Goal: Task Accomplishment & Management: Complete application form

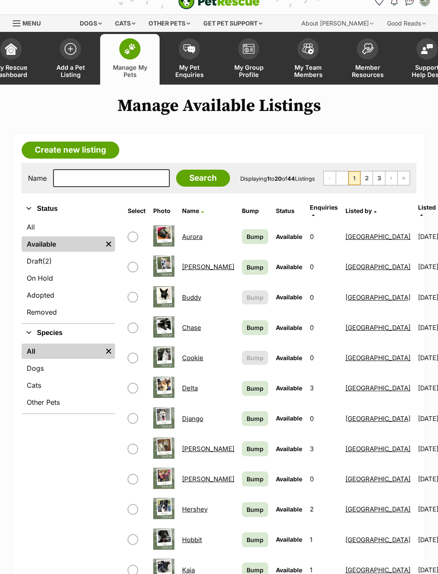
click at [103, 148] on link "Create new listing" at bounding box center [71, 149] width 98 height 17
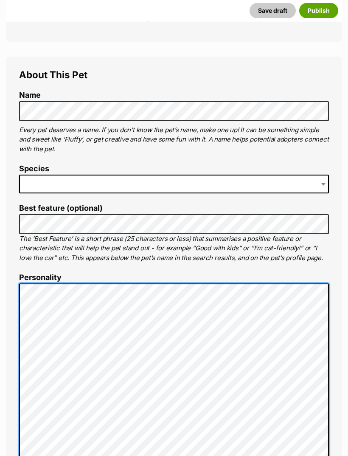
scroll to position [263, 0]
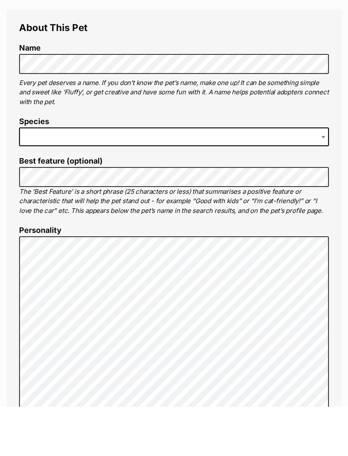
click at [208, 177] on span at bounding box center [174, 186] width 310 height 19
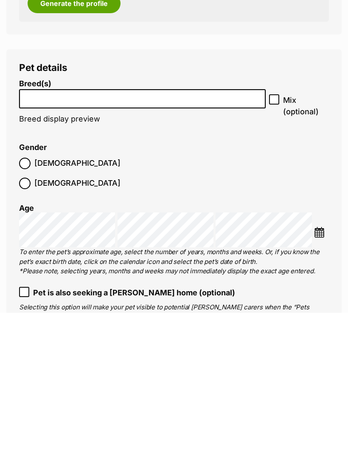
scroll to position [1124, 0]
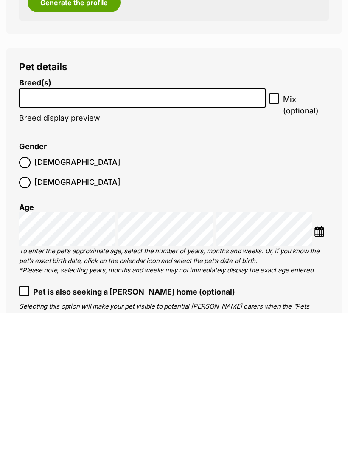
click at [135, 235] on input "search" at bounding box center [142, 239] width 241 height 9
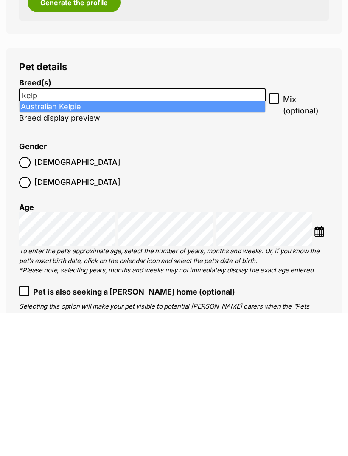
type input "kelp"
select select "723"
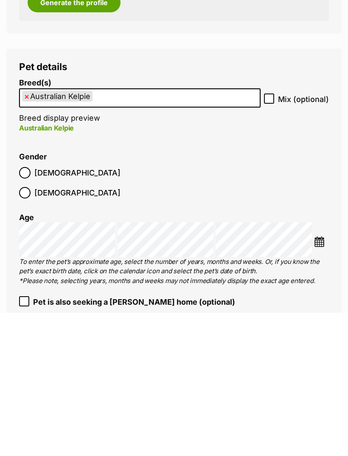
scroll to position [1267, 0]
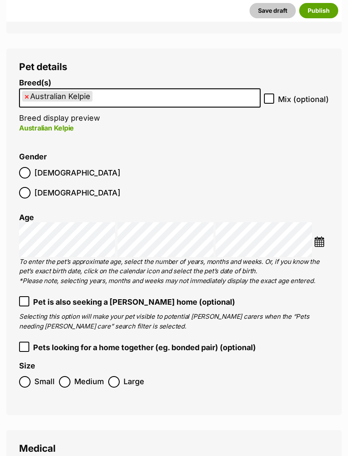
click at [270, 93] on input "Mix (optional)" at bounding box center [269, 98] width 10 height 10
checkbox input "true"
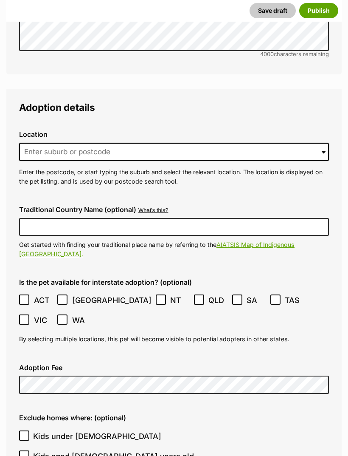
scroll to position [2182, 0]
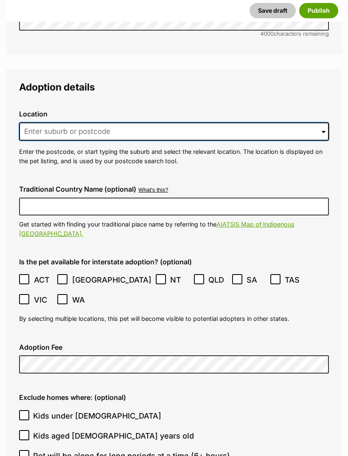
click at [133, 123] on input at bounding box center [174, 132] width 310 height 19
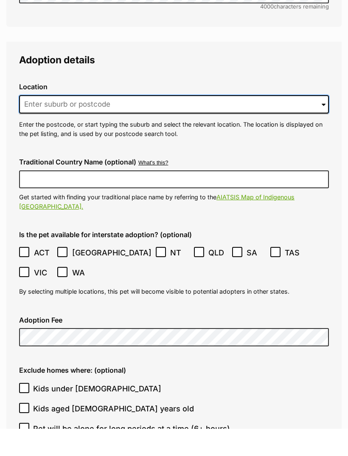
scroll to position [2210, 0]
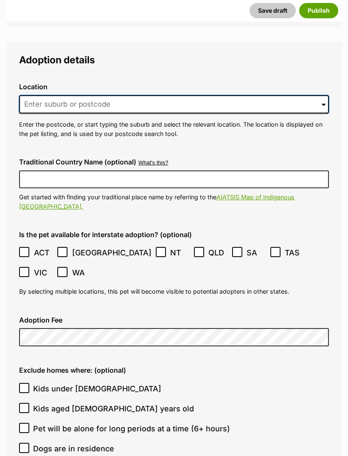
click at [124, 95] on input at bounding box center [174, 104] width 310 height 19
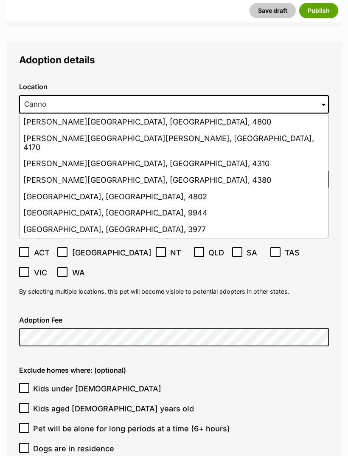
click at [115, 130] on li "[PERSON_NAME][GEOGRAPHIC_DATA][PERSON_NAME], [GEOGRAPHIC_DATA], 4170" at bounding box center [174, 142] width 309 height 25
type input "[PERSON_NAME][GEOGRAPHIC_DATA][PERSON_NAME], [GEOGRAPHIC_DATA], 4170"
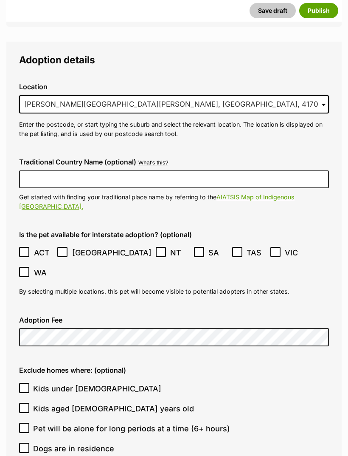
click at [93, 243] on ol "ACT [GEOGRAPHIC_DATA] NT [GEOGRAPHIC_DATA] SA TAS [GEOGRAPHIC_DATA] [GEOGRAPHIC…" at bounding box center [174, 263] width 310 height 40
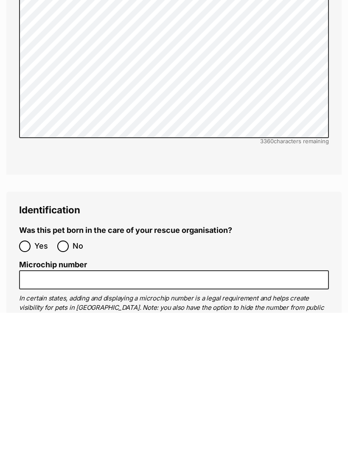
scroll to position [2741, 0]
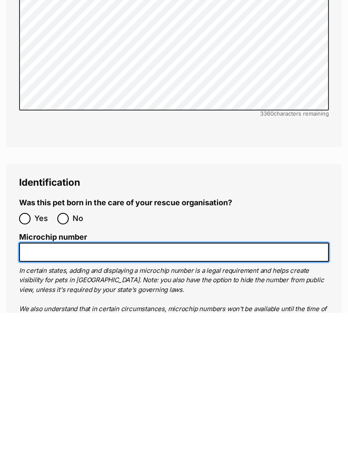
click at [49, 386] on input "Microchip number" at bounding box center [174, 395] width 310 height 19
paste input "982126050237502"
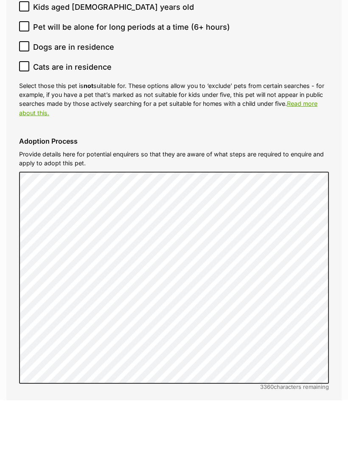
type input "982126050237502"
click at [322, 117] on label "Cats are in residence" at bounding box center [172, 122] width 306 height 11
click at [29, 117] on input "Cats are in residence" at bounding box center [24, 122] width 10 height 10
checkbox input "true"
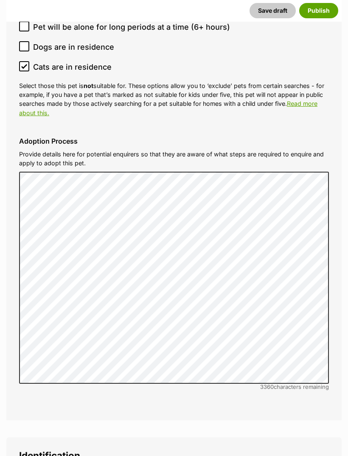
click at [328, 10] on button "Publish" at bounding box center [319, 10] width 39 height 15
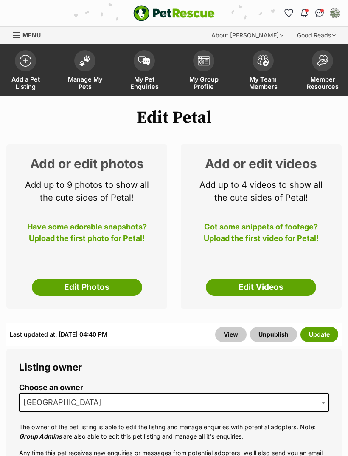
click at [105, 282] on link "Edit Photos" at bounding box center [87, 287] width 110 height 17
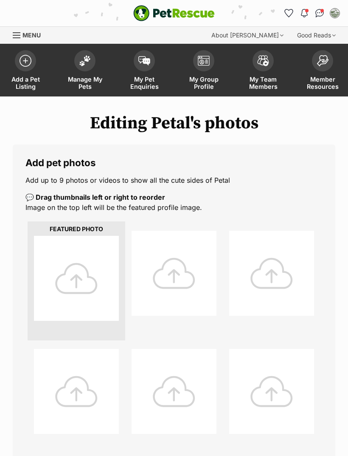
click at [103, 262] on div at bounding box center [76, 278] width 85 height 85
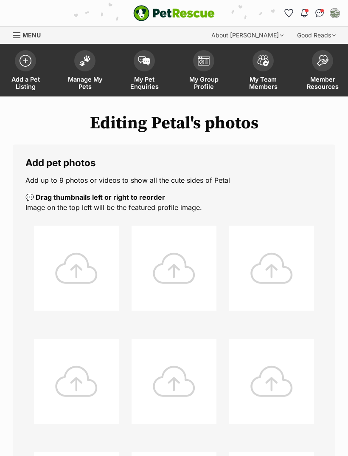
click at [97, 273] on div at bounding box center [76, 268] width 85 height 85
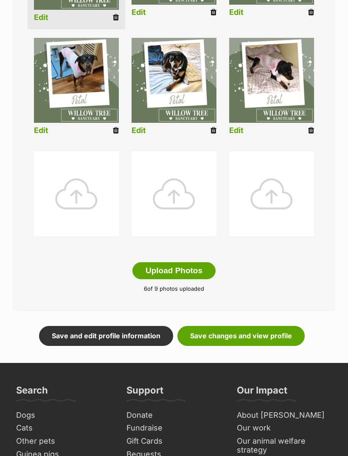
scroll to position [341, 0]
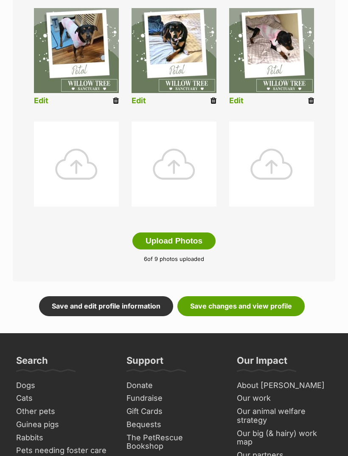
click at [274, 303] on link "Save changes and view profile" at bounding box center [241, 306] width 127 height 20
